Goal: Transaction & Acquisition: Purchase product/service

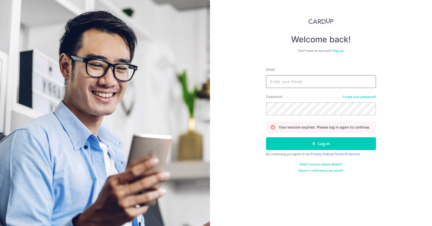
click at [298, 87] on input "Email" at bounding box center [321, 81] width 110 height 13
type input "jerry@redginger.com.sg"
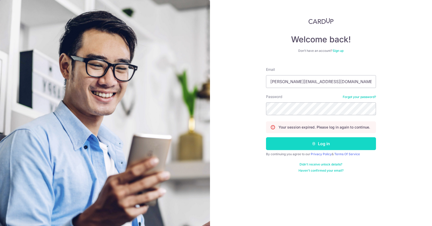
click at [319, 140] on button "Log in" at bounding box center [321, 143] width 110 height 13
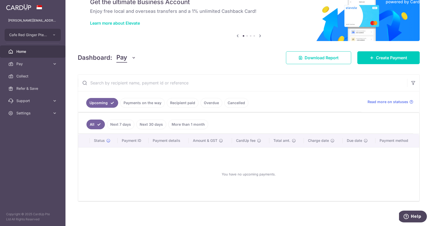
scroll to position [22, 0]
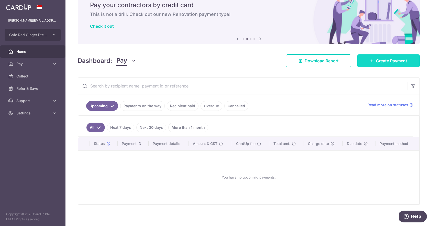
click at [392, 62] on span "Create Payment" at bounding box center [391, 61] width 31 height 6
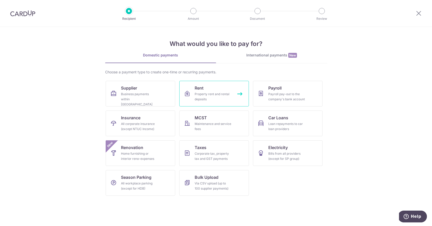
click at [223, 90] on link "Rent Property rent and rental deposits" at bounding box center [214, 94] width 70 height 26
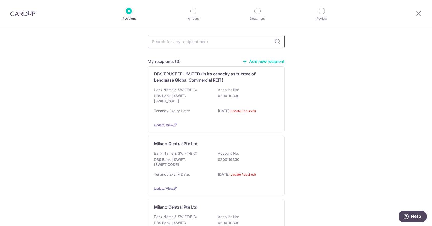
scroll to position [33, 0]
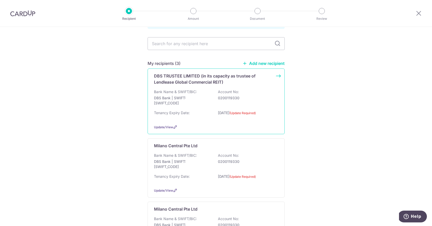
click at [222, 90] on p "Account No:" at bounding box center [228, 91] width 21 height 5
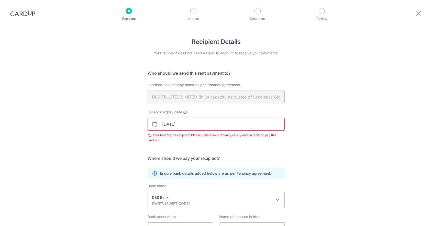
scroll to position [50, 0]
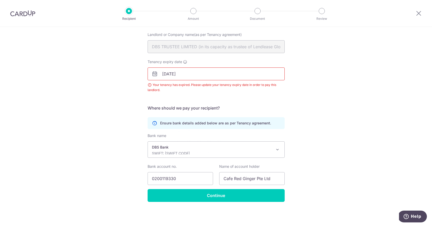
click at [175, 74] on input "17/07/2025" at bounding box center [216, 73] width 137 height 13
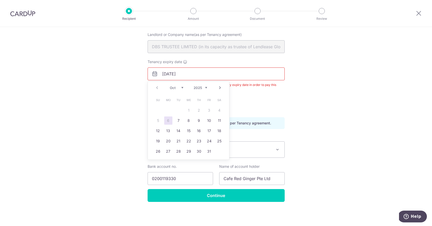
click at [165, 73] on input "17/07/2025" at bounding box center [216, 73] width 137 height 13
click at [203, 71] on input "14/06/2025" at bounding box center [216, 73] width 137 height 13
type input "14/06/2026"
click at [333, 72] on div "Recipient Details Your recipient does not need a CardUp account to receive your…" at bounding box center [216, 101] width 432 height 249
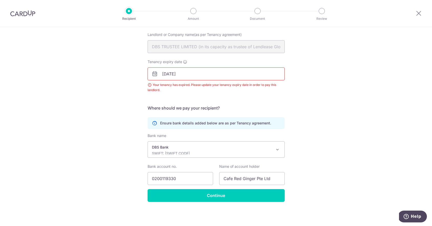
click at [227, 96] on div "Tenancy expiry date 14/06/2026 Your tenancy has expired. Please update your ten…" at bounding box center [216, 78] width 143 height 39
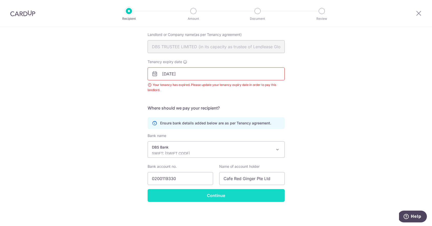
click at [224, 199] on input "Continue" at bounding box center [216, 195] width 137 height 13
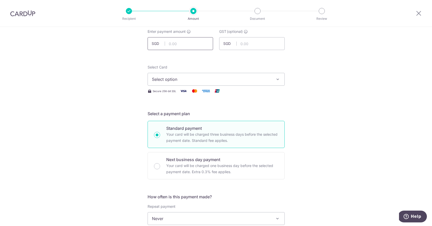
scroll to position [32, 0]
click at [184, 46] on input "text" at bounding box center [181, 43] width 66 height 13
type input "36,735.60"
click at [211, 76] on span "Select option" at bounding box center [211, 79] width 119 height 6
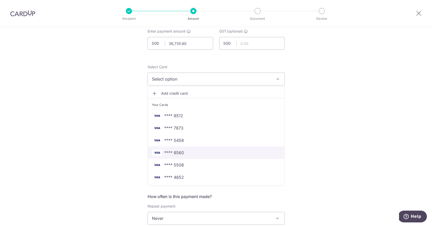
click at [174, 150] on span "**** 8560" at bounding box center [174, 152] width 20 height 6
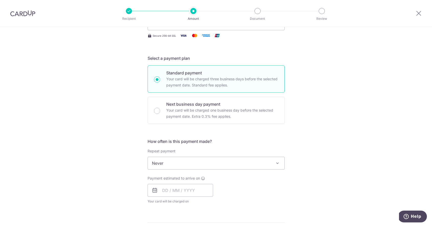
scroll to position [87, 0]
click at [195, 191] on input "text" at bounding box center [181, 189] width 66 height 13
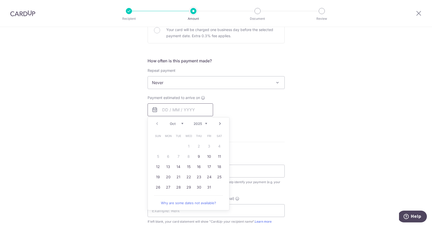
scroll to position [172, 0]
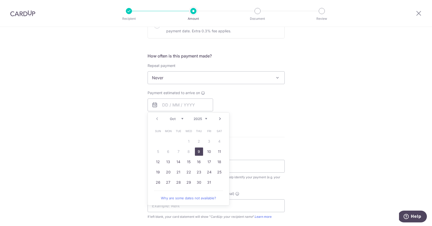
click at [200, 151] on link "9" at bounding box center [199, 151] width 8 height 8
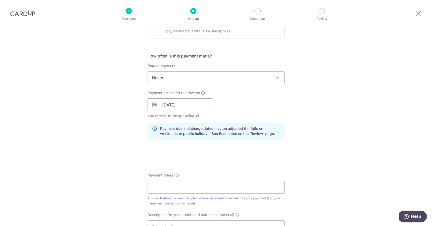
click at [191, 107] on input "09/10/2025" at bounding box center [181, 104] width 66 height 13
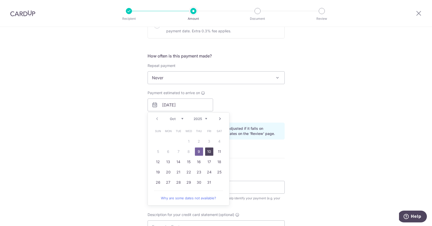
click at [212, 150] on link "10" at bounding box center [209, 151] width 8 height 8
type input "[DATE]"
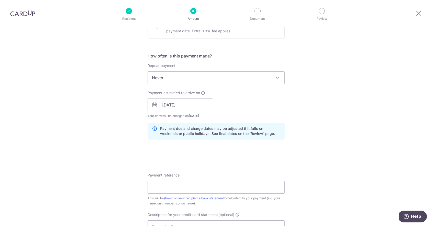
click at [245, 105] on div "Payment estimated to arrive on 10/10/2025 Prev Next Jan Feb Mar Apr May Jun Jul…" at bounding box center [216, 104] width 143 height 28
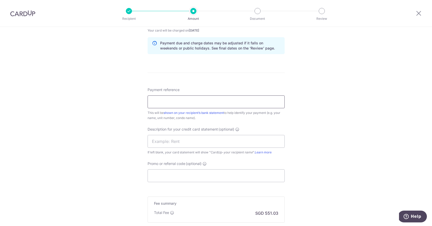
scroll to position [255, 0]
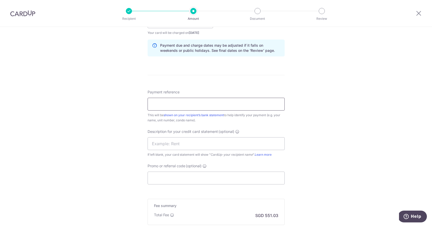
click at [214, 105] on input "Payment reference" at bounding box center [216, 104] width 137 height 13
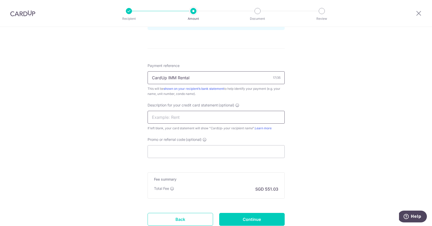
scroll to position [320, 0]
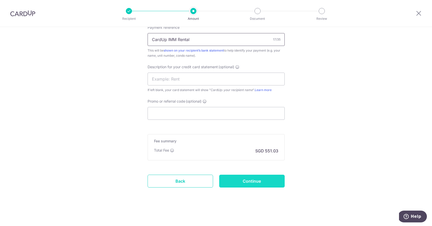
type input "CardUp IMM Rental"
click at [247, 181] on input "Continue" at bounding box center [252, 180] width 66 height 13
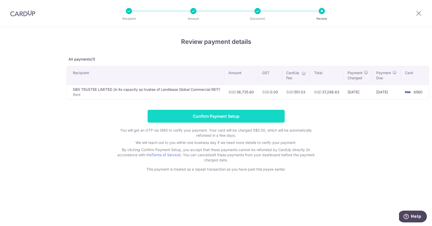
click at [222, 114] on input "Confirm Payment Setup" at bounding box center [216, 116] width 137 height 13
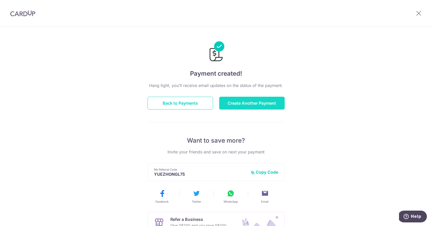
click at [249, 99] on button "Create Another Payment" at bounding box center [252, 103] width 66 height 13
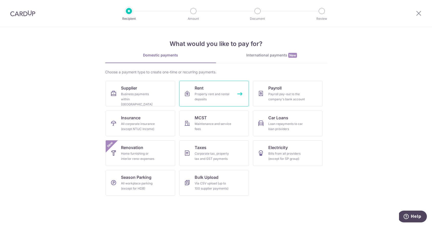
click at [215, 89] on link "Rent Property rent and rental deposits" at bounding box center [214, 94] width 70 height 26
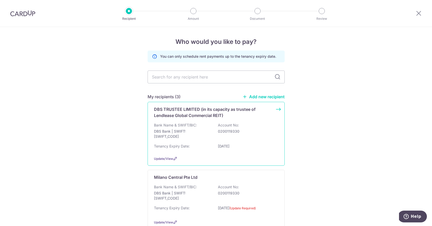
click at [199, 121] on div "DBS TRUSTEE LIMITED (in its capacity as trustee of Lendlease Global Commercial …" at bounding box center [216, 134] width 137 height 64
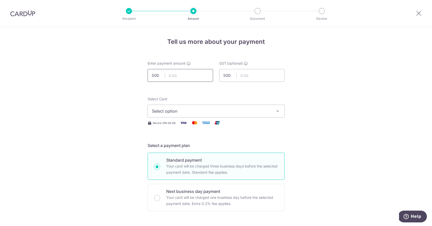
click at [191, 73] on input "text" at bounding box center [181, 75] width 66 height 13
type input "22,212.64"
click at [237, 105] on button "Select option" at bounding box center [216, 110] width 137 height 13
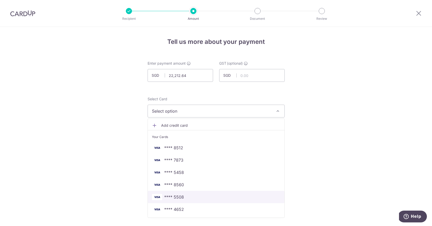
click at [184, 197] on span "**** 5508" at bounding box center [216, 197] width 129 height 6
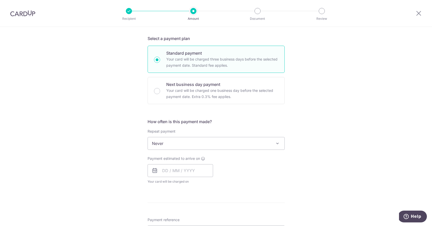
scroll to position [107, 0]
click at [171, 171] on input "text" at bounding box center [181, 170] width 66 height 13
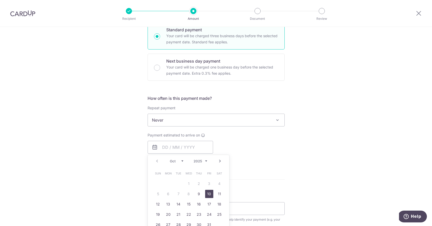
click at [207, 192] on link "10" at bounding box center [209, 193] width 8 height 8
type input "10/10/2025"
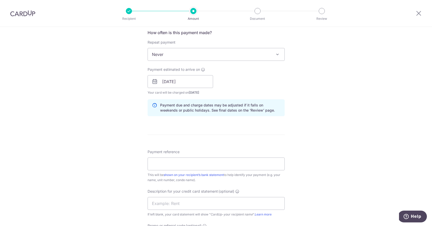
scroll to position [203, 0]
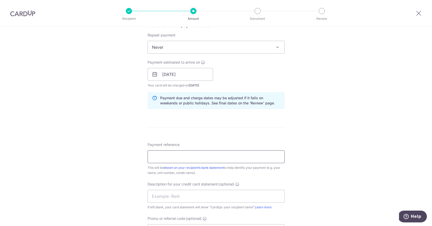
click at [198, 152] on input "Payment reference" at bounding box center [216, 156] width 137 height 13
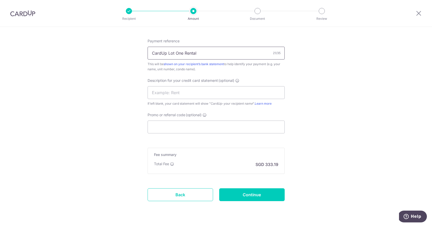
scroll to position [314, 0]
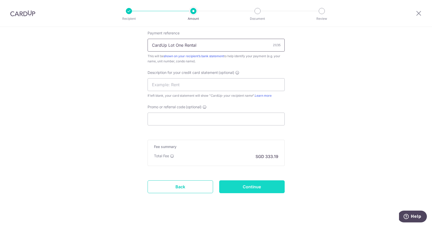
type input "CardUp Lot One Rental"
click at [242, 185] on input "Continue" at bounding box center [252, 186] width 66 height 13
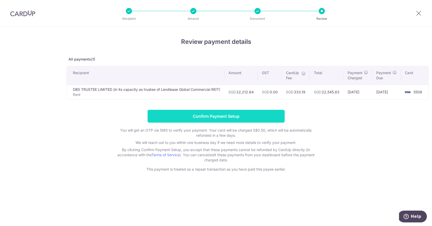
click at [234, 116] on input "Confirm Payment Setup" at bounding box center [216, 116] width 137 height 13
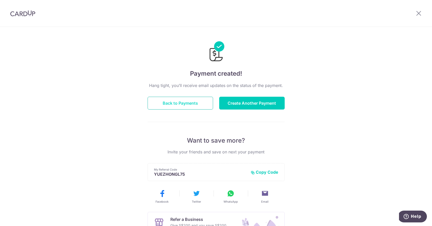
click at [190, 102] on button "Back to Payments" at bounding box center [181, 103] width 66 height 13
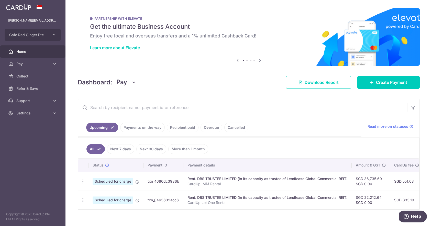
scroll to position [8, 0]
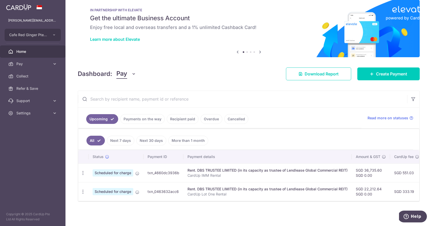
click at [336, 185] on td "Rent. DBS TRUSTEE LIMITED (in its capacity as trustee of Lendlease Global Comme…" at bounding box center [268, 191] width 168 height 19
click at [384, 189] on td "SGD 22,212.64 SGD 0.00" at bounding box center [371, 191] width 38 height 19
click at [322, 170] on div "Rent. DBS TRUSTEE LIMITED (in its capacity as trustee of Lendlease Global Comme…" at bounding box center [268, 169] width 160 height 5
click at [294, 183] on td "Rent. DBS TRUSTEE LIMITED (in its capacity as trustee of Lendlease Global Comme…" at bounding box center [268, 191] width 168 height 19
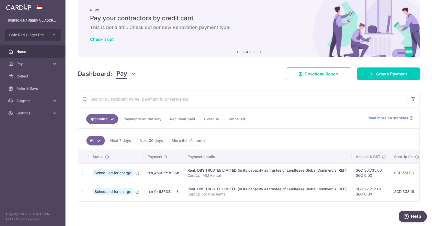
click at [263, 187] on div "Rent. DBS TRUSTEE LIMITED (in its capacity as trustee of Lendlease Global Comme…" at bounding box center [268, 188] width 160 height 5
click at [262, 189] on div "Rent. DBS TRUSTEE LIMITED (in its capacity as trustee of Lendlease Global Comme…" at bounding box center [268, 188] width 160 height 5
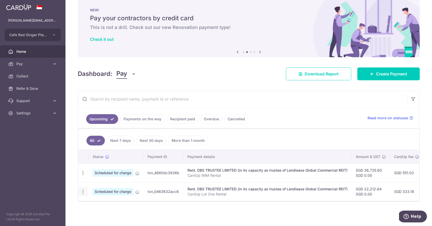
click at [85, 190] on icon "button" at bounding box center [82, 191] width 5 height 5
click at [108, 205] on span "Update payment" at bounding box center [110, 205] width 35 height 6
radio input "true"
type input "22,212.64"
type input "0.00"
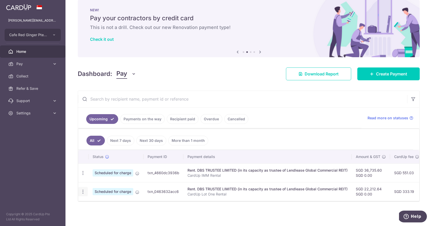
type input "[DATE]"
type input "CardUp Lot One Rental"
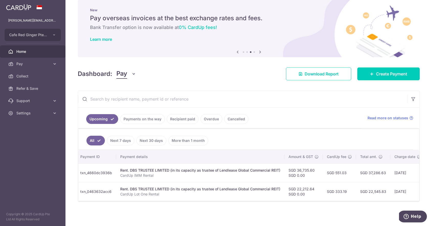
scroll to position [0, 139]
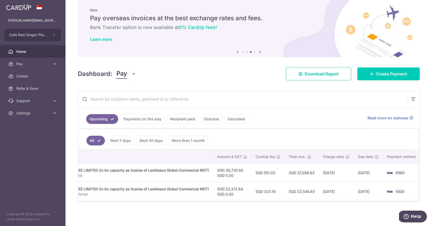
click at [148, 122] on link "Payments on the way" at bounding box center [142, 119] width 45 height 10
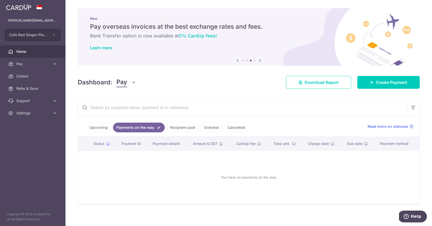
click at [103, 123] on link "Upcoming" at bounding box center [98, 127] width 25 height 10
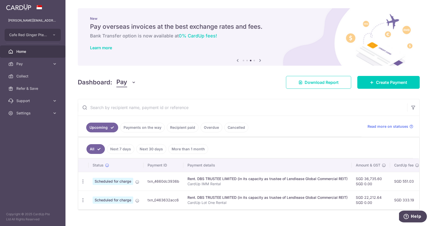
scroll to position [8, 0]
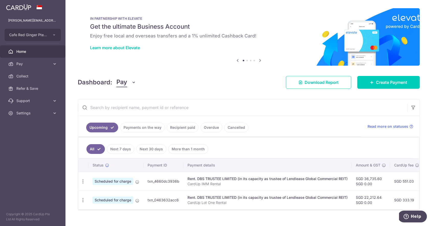
scroll to position [2, 0]
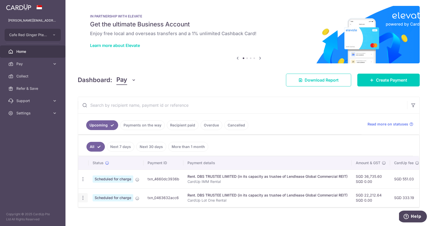
click at [82, 196] on icon "button" at bounding box center [82, 197] width 5 height 5
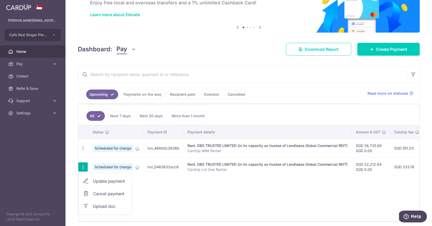
scroll to position [48, 0]
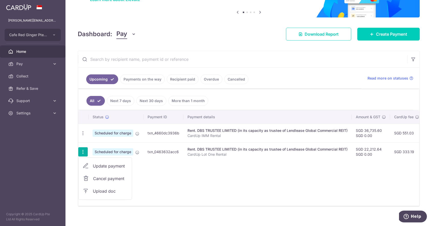
click at [109, 168] on span "Update payment" at bounding box center [110, 166] width 35 height 6
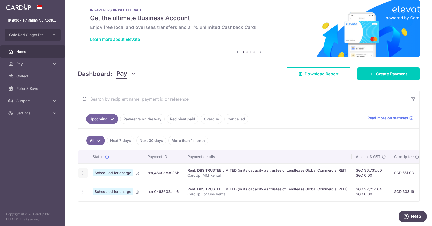
click at [83, 171] on icon "button" at bounding box center [82, 172] width 5 height 5
click at [101, 212] on span "Upload doc" at bounding box center [110, 212] width 35 height 6
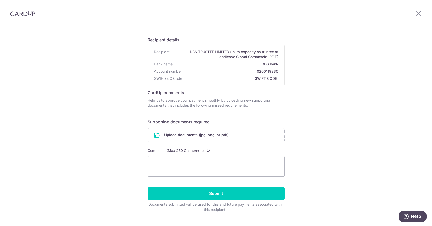
scroll to position [34, 0]
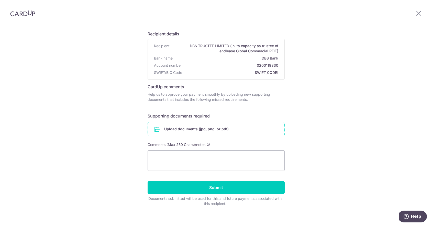
click at [196, 128] on input "file" at bounding box center [216, 128] width 137 height 13
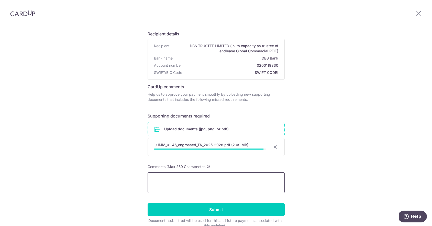
click at [248, 177] on textarea at bounding box center [216, 182] width 137 height 20
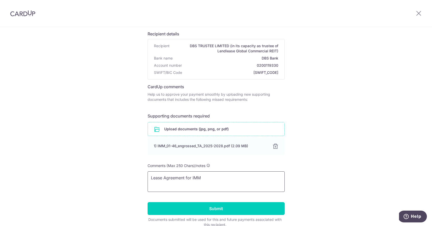
scroll to position [59, 0]
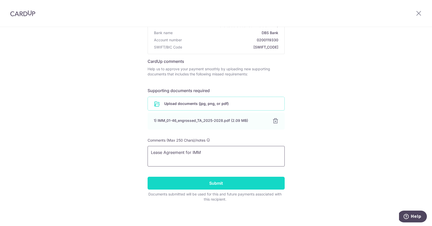
type textarea "Lease Agreement for IMM"
click at [238, 178] on input "Submit" at bounding box center [216, 182] width 137 height 13
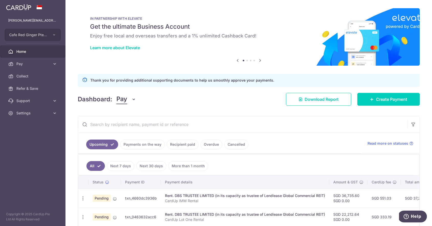
scroll to position [25, 0]
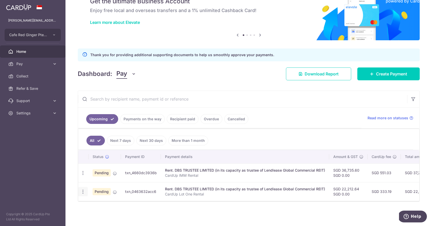
click at [84, 191] on icon "button" at bounding box center [82, 191] width 5 height 5
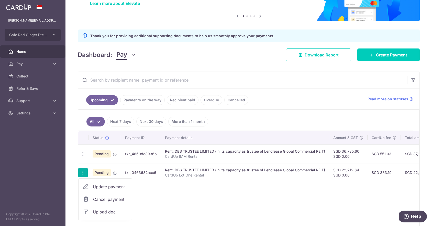
scroll to position [50, 0]
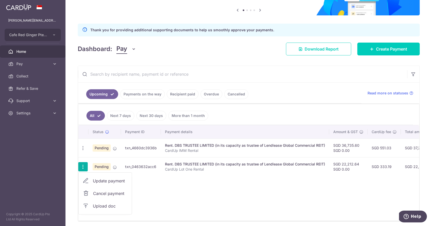
click at [105, 206] on span "Upload doc" at bounding box center [110, 206] width 35 height 6
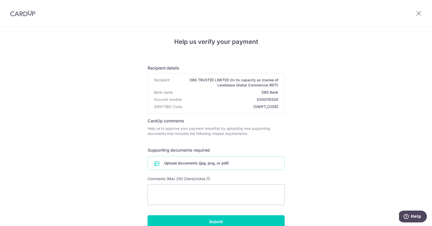
click at [205, 165] on input "file" at bounding box center [216, 162] width 137 height 13
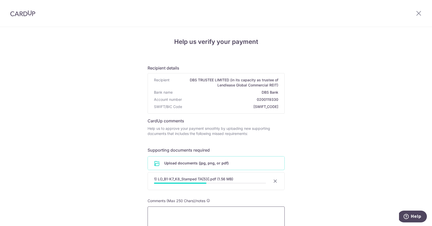
click at [247, 214] on textarea at bounding box center [216, 216] width 137 height 20
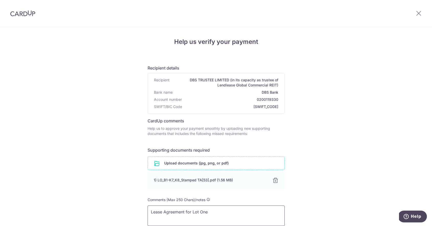
scroll to position [59, 0]
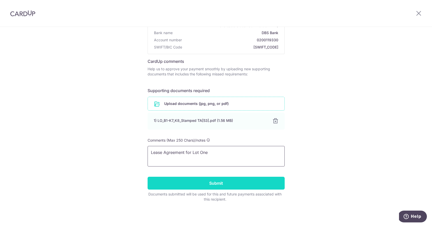
type textarea "Lease Agreement for Lot One"
click at [242, 186] on input "Submit" at bounding box center [216, 182] width 137 height 13
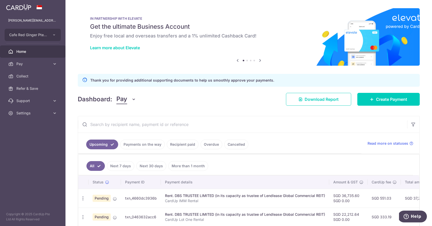
scroll to position [25, 0]
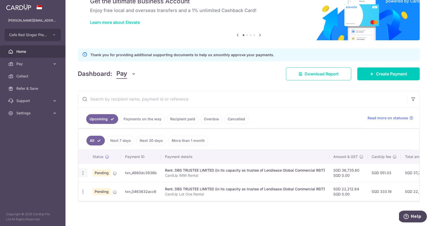
click at [82, 173] on icon "button" at bounding box center [82, 172] width 5 height 5
click at [230, 113] on ul "Upcoming Payments on the way Recipient paid Overdue Cancelled" at bounding box center [220, 117] width 284 height 21
